Goal: Task Accomplishment & Management: Manage account settings

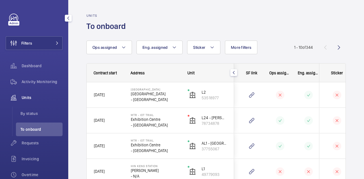
click at [0, 125] on div "Filters Dashboard Activity Monitoring Units By status To onboard Requests Invoi…" at bounding box center [34, 89] width 68 height 179
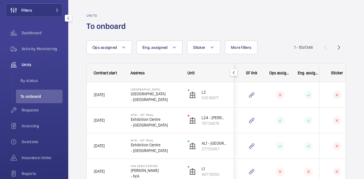
scroll to position [57, 0]
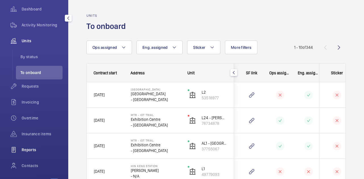
click at [32, 154] on div "Reports" at bounding box center [34, 150] width 57 height 14
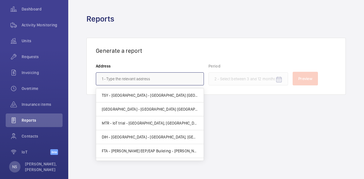
click at [127, 77] on input "text" at bounding box center [150, 78] width 108 height 13
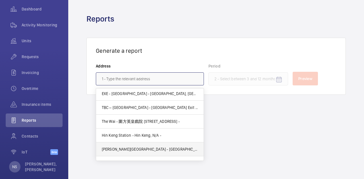
scroll to position [114, 0]
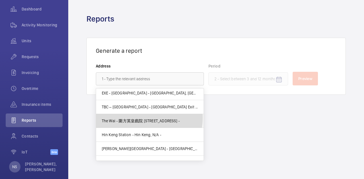
click at [145, 117] on mat-option "The Wai - 圍方英皇戲院 18 Che Kung Miu Rd, HONG KONG -" at bounding box center [149, 121] width 107 height 14
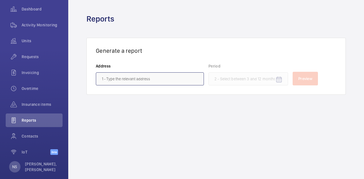
type input "The Wai - 圍方英皇戲院 18 Che Kung Miu Rd, HONG KONG -"
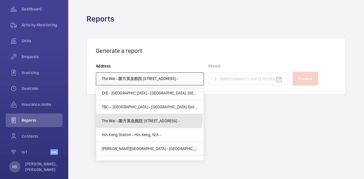
scroll to position [0, 10]
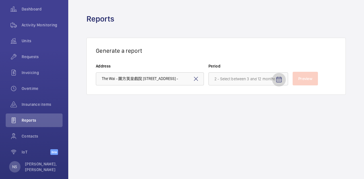
drag, startPoint x: 284, startPoint y: 79, endPoint x: 279, endPoint y: 80, distance: 5.5
click at [284, 79] on span "Open calendar" at bounding box center [279, 80] width 14 height 14
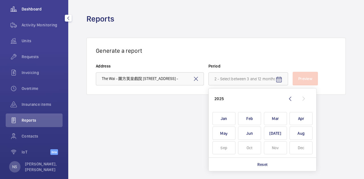
click at [37, 8] on span "Dashboard" at bounding box center [42, 9] width 41 height 6
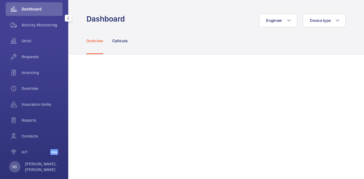
click at [0, 122] on div "Filters Dashboard Activity Monitoring Units Requests Invoicing Overtime Insuran…" at bounding box center [34, 89] width 68 height 179
click at [120, 41] on p "Callouts" at bounding box center [120, 41] width 16 height 6
click at [157, 29] on div "Overview Callouts" at bounding box center [215, 40] width 259 height 27
click at [96, 41] on p "Overview" at bounding box center [94, 41] width 17 height 6
click at [160, 23] on div "Engineer Device type" at bounding box center [236, 21] width 217 height 14
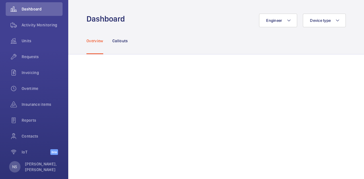
click at [130, 41] on div "Overview Callouts" at bounding box center [215, 40] width 259 height 27
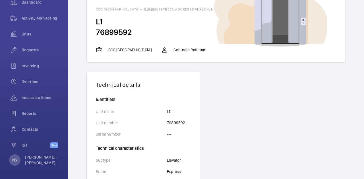
scroll to position [12, 0]
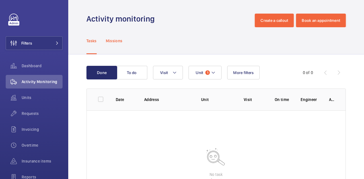
click at [110, 43] on p "Missions" at bounding box center [114, 41] width 17 height 6
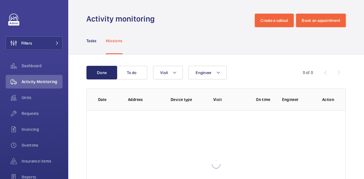
click at [85, 36] on div "Tasks Missions" at bounding box center [215, 40] width 295 height 27
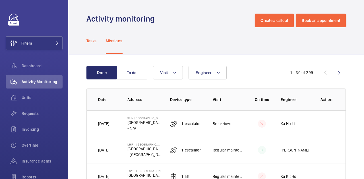
click at [95, 42] on p "Tasks" at bounding box center [91, 41] width 10 height 6
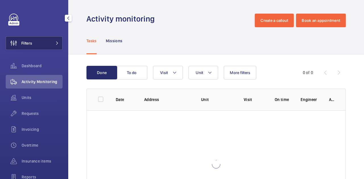
click at [36, 43] on button "Filters" at bounding box center [34, 43] width 57 height 14
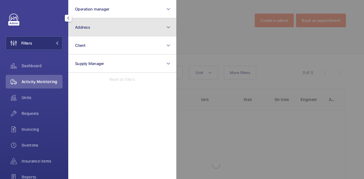
click at [118, 30] on button "Address" at bounding box center [122, 27] width 108 height 18
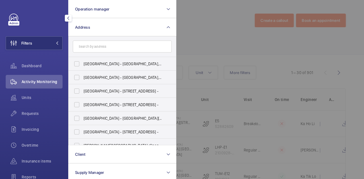
click at [110, 47] on input "text" at bounding box center [122, 47] width 99 height 12
click at [30, 61] on div "Dashboard" at bounding box center [34, 66] width 57 height 14
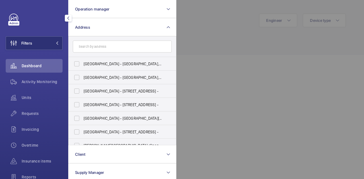
click at [31, 68] on span "Dashboard" at bounding box center [42, 66] width 41 height 6
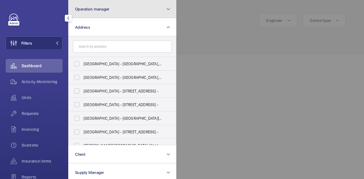
click at [161, 9] on button "Operation manager" at bounding box center [122, 9] width 108 height 18
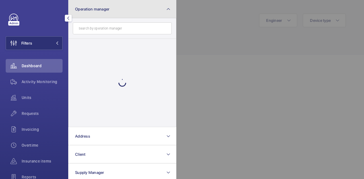
click at [173, 7] on button "Operation manager" at bounding box center [122, 9] width 108 height 18
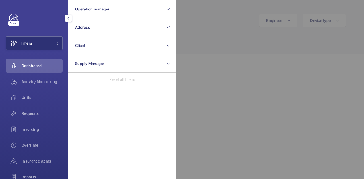
click at [71, 17] on mat-icon "button" at bounding box center [68, 18] width 7 height 5
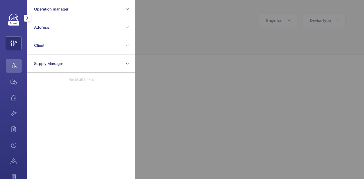
click at [11, 20] on link at bounding box center [13, 18] width 9 height 9
click at [28, 16] on mat-icon "button" at bounding box center [27, 18] width 7 height 5
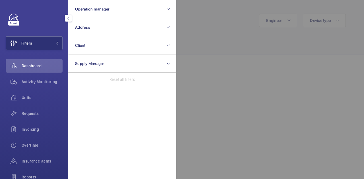
click at [247, 11] on div at bounding box center [358, 89] width 364 height 179
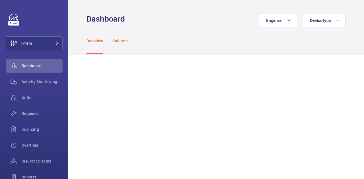
click at [114, 39] on p "Callouts" at bounding box center [120, 41] width 16 height 6
click at [94, 39] on p "Overview" at bounding box center [94, 41] width 17 height 6
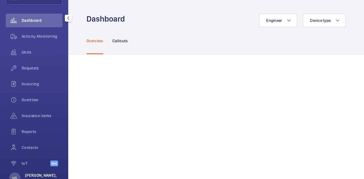
scroll to position [64, 0]
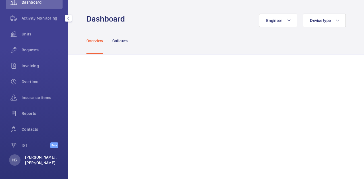
click at [30, 157] on p "[PERSON_NAME], [PERSON_NAME]" at bounding box center [42, 160] width 34 height 11
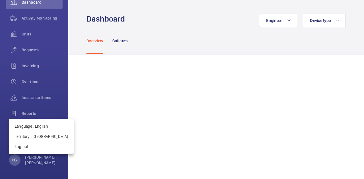
drag, startPoint x: 0, startPoint y: 158, endPoint x: 32, endPoint y: 142, distance: 35.4
click at [0, 158] on div at bounding box center [182, 89] width 364 height 179
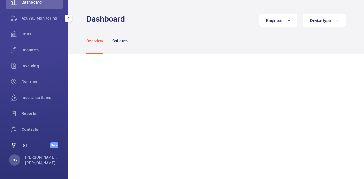
click at [22, 145] on span "IoT" at bounding box center [36, 146] width 29 height 6
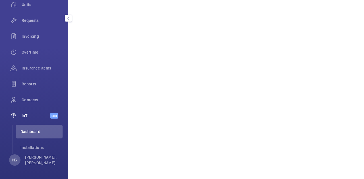
scroll to position [93, 0]
click at [33, 133] on span "Dashboard" at bounding box center [41, 132] width 42 height 6
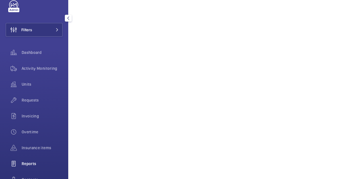
scroll to position [0, 0]
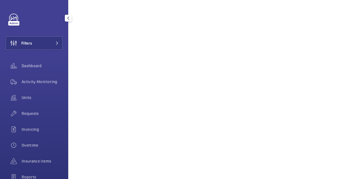
click at [33, 56] on div "Filters Dashboard Activity Monitoring Units Requests Invoicing Overtime Insuran…" at bounding box center [34, 131] width 57 height 234
click at [34, 43] on button "Filters" at bounding box center [34, 43] width 57 height 14
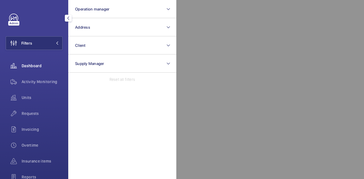
click at [28, 72] on div "Dashboard" at bounding box center [34, 66] width 57 height 14
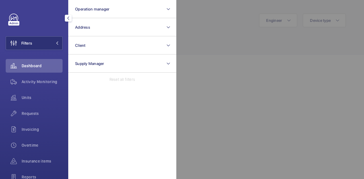
click at [29, 69] on div "Dashboard" at bounding box center [34, 66] width 57 height 14
click at [250, 47] on div at bounding box center [358, 89] width 364 height 179
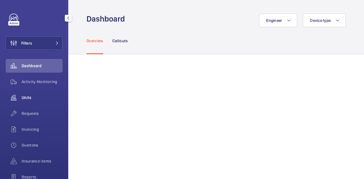
click at [28, 97] on span "Units" at bounding box center [42, 98] width 41 height 6
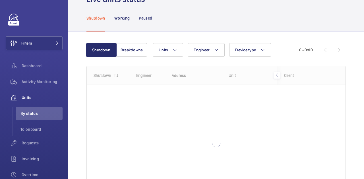
scroll to position [28, 0]
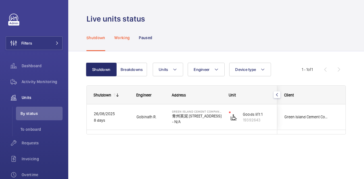
click at [119, 41] on div "Working" at bounding box center [121, 37] width 15 height 27
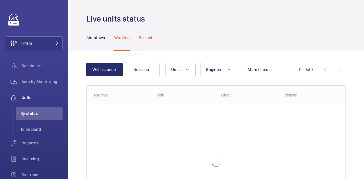
click at [143, 39] on p "Paused" at bounding box center [145, 38] width 13 height 6
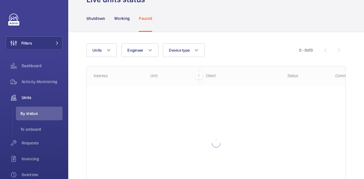
scroll to position [28, 0]
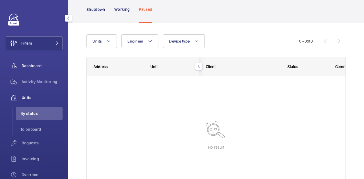
click at [31, 61] on div "Dashboard" at bounding box center [34, 66] width 57 height 14
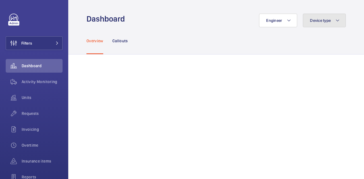
click at [332, 23] on button "Device type" at bounding box center [324, 21] width 43 height 14
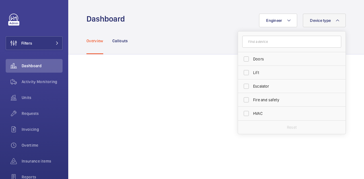
click at [258, 40] on input "text" at bounding box center [291, 42] width 99 height 12
click at [188, 11] on wm-front-admin-header "Dashboard Engineer Device type Doors Lift Escalator Fire and safety HVAC Reset" at bounding box center [215, 13] width 295 height 27
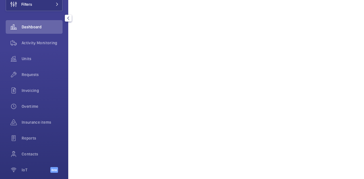
scroll to position [64, 0]
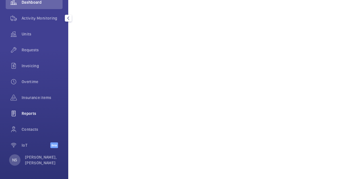
click at [29, 114] on span "Reports" at bounding box center [42, 114] width 41 height 6
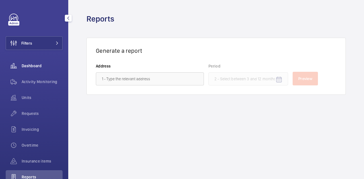
click at [24, 66] on span "Dashboard" at bounding box center [42, 66] width 41 height 6
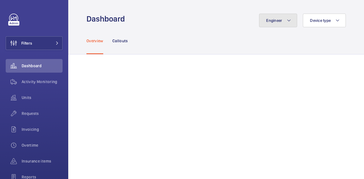
click at [270, 18] on span "Engineer" at bounding box center [274, 20] width 16 height 5
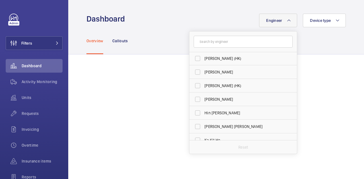
scroll to position [341, 0]
click at [145, 39] on div "Overview Callouts" at bounding box center [215, 40] width 259 height 27
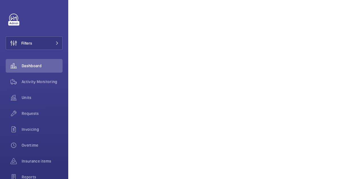
scroll to position [0, 0]
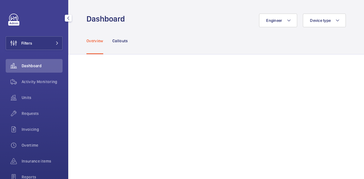
click at [48, 70] on div "Dashboard" at bounding box center [34, 66] width 57 height 14
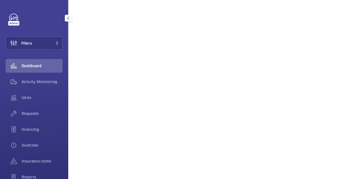
scroll to position [142, 0]
click at [28, 41] on span "Filters" at bounding box center [26, 43] width 11 height 6
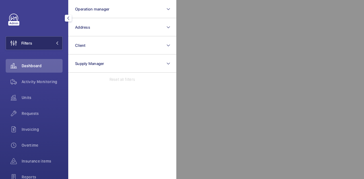
click at [28, 41] on span "Filters" at bounding box center [26, 43] width 11 height 6
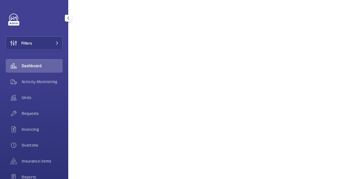
click at [31, 57] on div "Filters Dashboard Activity Monitoring Units Requests Invoicing Overtime Insuran…" at bounding box center [34, 116] width 57 height 205
click at [31, 63] on div "Dashboard" at bounding box center [34, 66] width 57 height 14
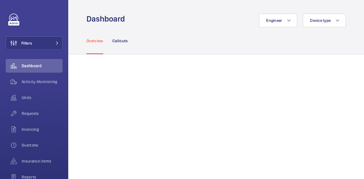
click at [156, 28] on div "Overview Callouts" at bounding box center [215, 40] width 259 height 27
click at [149, 0] on wm-front-admin-header "Dashboard Engineer Device type" at bounding box center [215, 13] width 295 height 27
click at [120, 40] on p "Callouts" at bounding box center [120, 41] width 16 height 6
click at [22, 63] on span "Dashboard" at bounding box center [42, 66] width 41 height 6
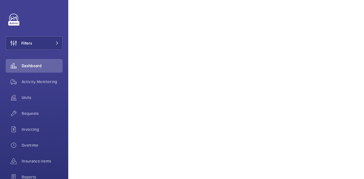
scroll to position [483, 0]
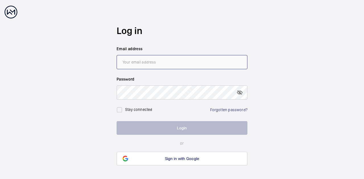
click at [163, 59] on input "email" at bounding box center [181, 62] width 131 height 14
click at [167, 59] on input "email" at bounding box center [181, 62] width 131 height 14
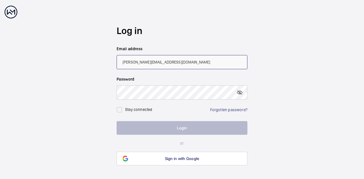
type input "kristy@wemaintain.com"
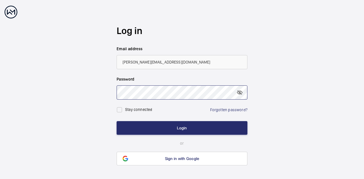
click at [116, 121] on button "Login" at bounding box center [181, 128] width 131 height 14
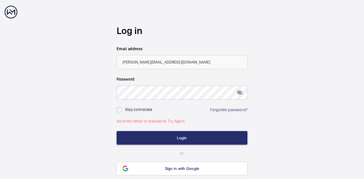
click at [135, 113] on div "Stay connected" at bounding box center [134, 109] width 37 height 11
click at [154, 110] on div "Stay connected Forgotten password?" at bounding box center [181, 108] width 131 height 16
click at [142, 108] on label "Stay connected" at bounding box center [138, 109] width 27 height 5
checkbox input "true"
click at [243, 91] on mat-icon at bounding box center [239, 92] width 7 height 7
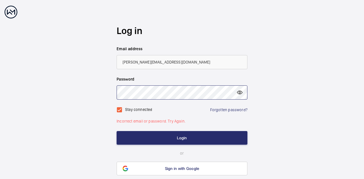
click at [116, 131] on button "Login" at bounding box center [181, 138] width 131 height 14
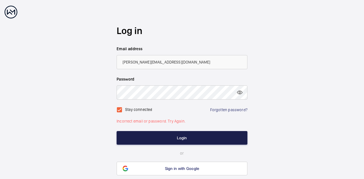
click at [168, 137] on button "Login" at bounding box center [181, 138] width 131 height 14
click at [178, 139] on button "Login" at bounding box center [181, 138] width 131 height 14
click at [180, 133] on button "Login" at bounding box center [181, 138] width 131 height 14
click at [179, 137] on button "Login" at bounding box center [181, 138] width 131 height 14
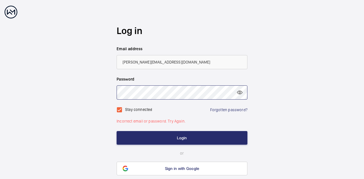
click at [70, 91] on wm-front-auth-container "Log in Email address kristy@wemaintain.com Password Stay connected Forgotten pa…" at bounding box center [182, 100] width 364 height 201
drag, startPoint x: 133, startPoint y: 131, endPoint x: 158, endPoint y: 131, distance: 25.0
click at [133, 131] on form "Log in Email address kristy@wemaintain.com Password Stay connected Forgotten pa…" at bounding box center [181, 88] width 131 height 176
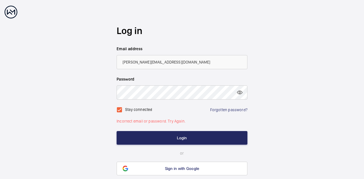
scroll to position [21, 0]
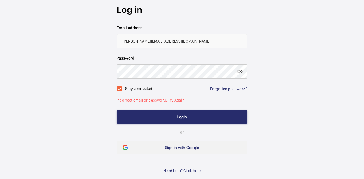
click at [182, 151] on link "Sign in with Google" at bounding box center [181, 148] width 131 height 14
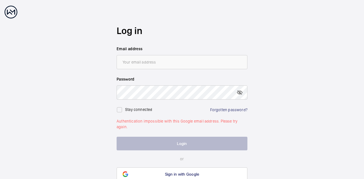
click at [0, 77] on wm-front-auth-container "Log in Email address Password Stay connected Forgotten password? Authentication…" at bounding box center [182, 103] width 364 height 206
drag, startPoint x: 160, startPoint y: 120, endPoint x: 281, endPoint y: 122, distance: 121.0
click at [281, 122] on wm-front-auth-container "Log in Email address Password Stay connected Forgotten password? Authentication…" at bounding box center [182, 103] width 364 height 206
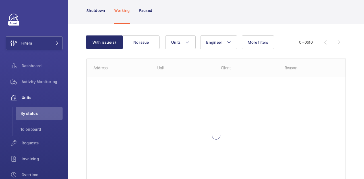
scroll to position [57, 0]
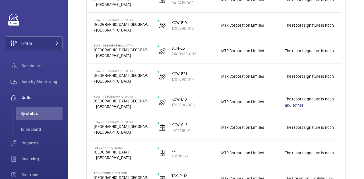
scroll to position [237, 0]
